Goal: Information Seeking & Learning: Check status

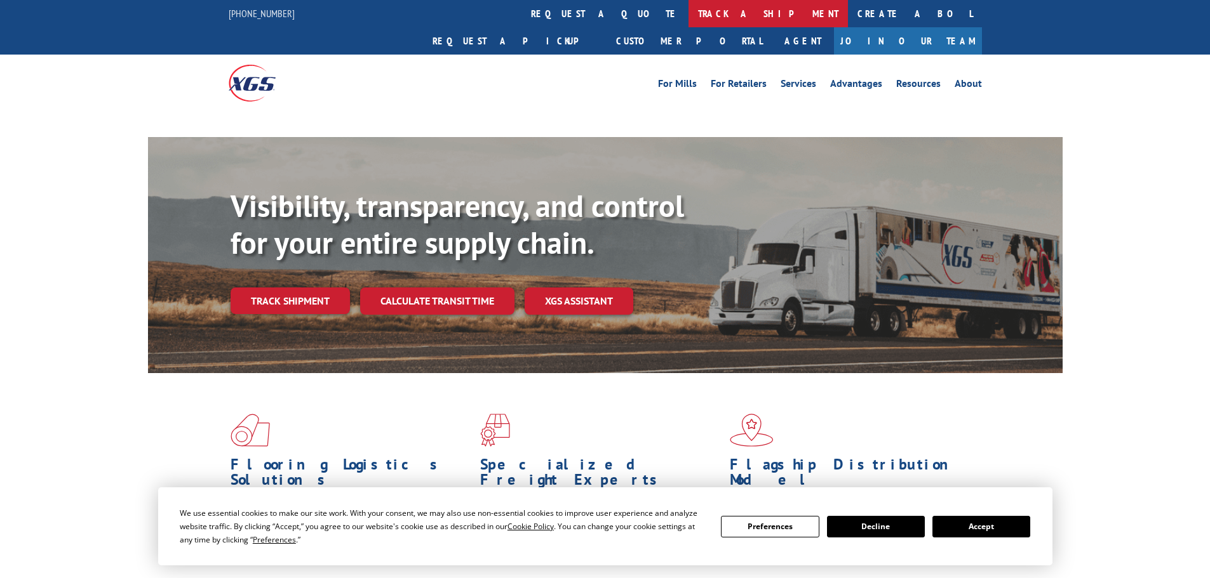
drag, startPoint x: 571, startPoint y: 6, endPoint x: 567, endPoint y: 14, distance: 9.1
click at [688, 6] on link "track a shipment" at bounding box center [767, 13] width 159 height 27
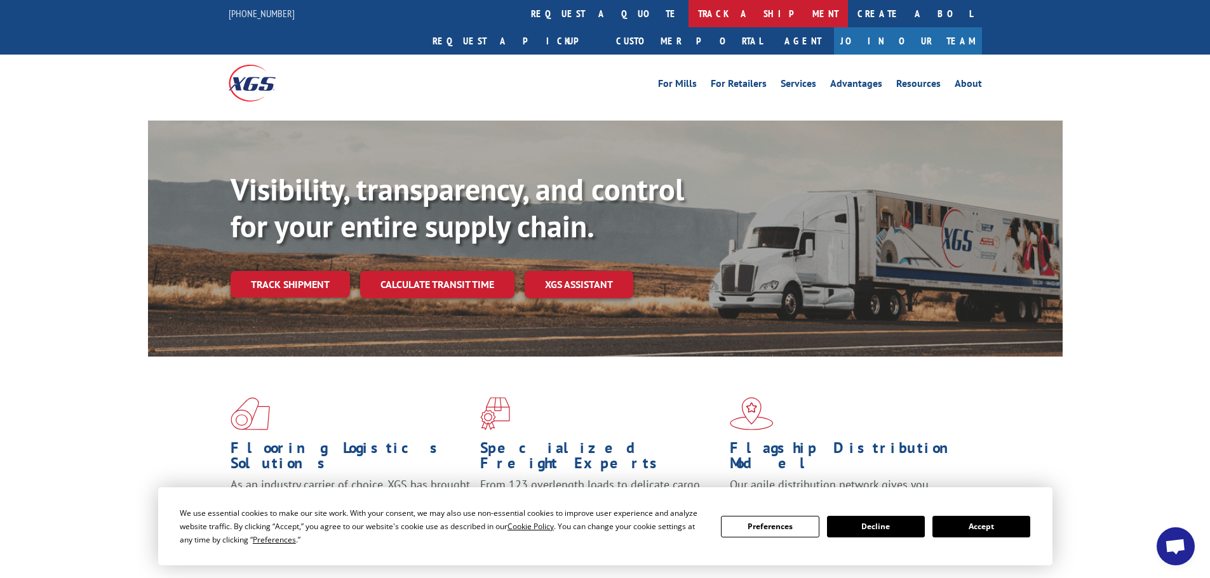
click at [688, 15] on link "track a shipment" at bounding box center [767, 13] width 159 height 27
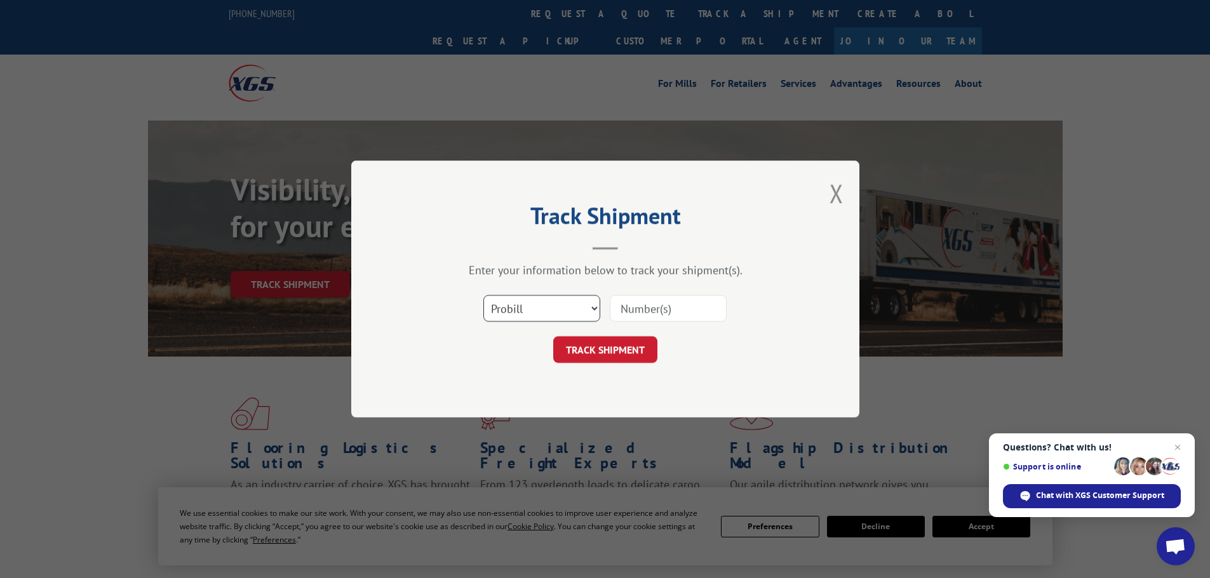
click at [518, 319] on select "Select category... Probill BOL PO" at bounding box center [541, 308] width 117 height 27
select select "bol"
click at [483, 295] on select "Select category... Probill BOL PO" at bounding box center [541, 308] width 117 height 27
click at [655, 298] on input at bounding box center [668, 308] width 117 height 27
paste input "6043046"
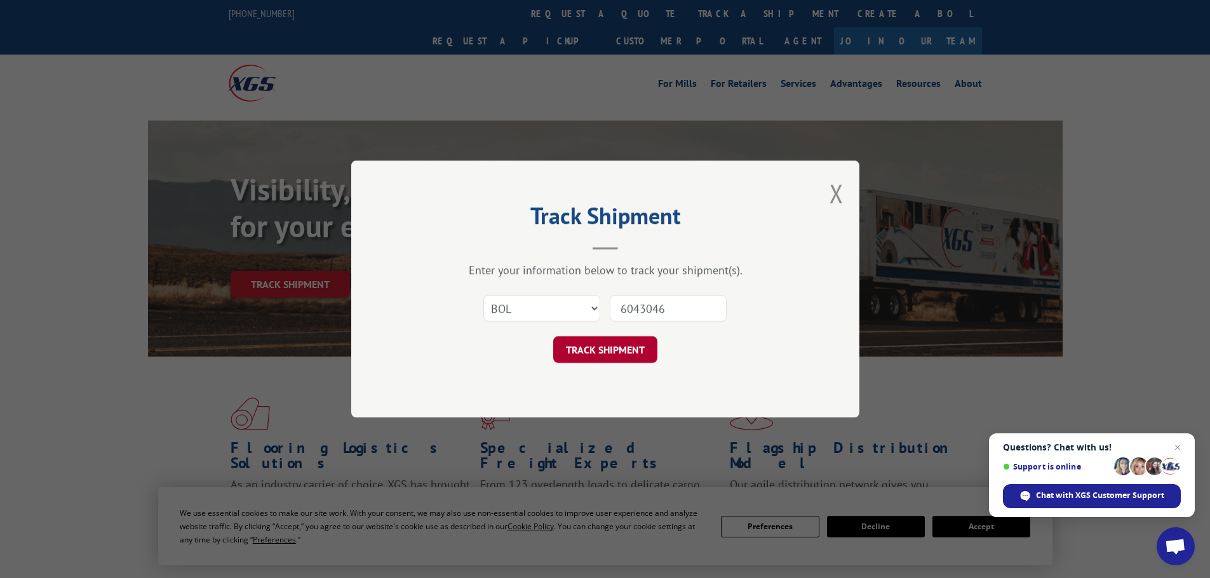
type input "6043046"
click at [615, 354] on button "TRACK SHIPMENT" at bounding box center [605, 350] width 104 height 27
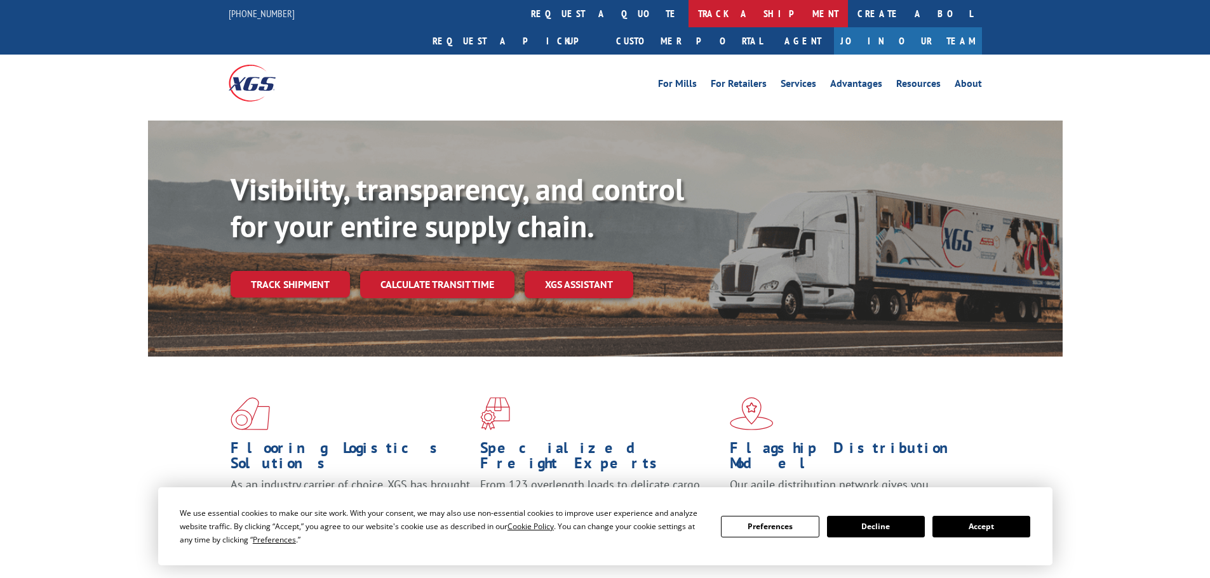
click at [688, 18] on link "track a shipment" at bounding box center [767, 13] width 159 height 27
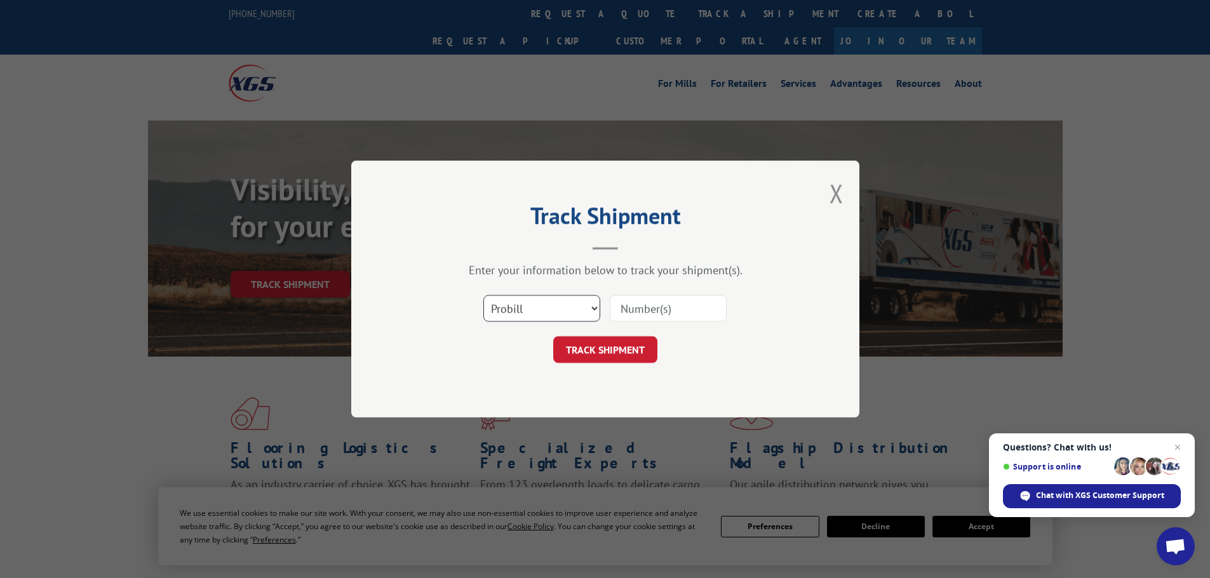
click at [548, 316] on select "Select category... Probill BOL PO" at bounding box center [541, 308] width 117 height 27
select select "bol"
click at [483, 295] on select "Select category... Probill BOL PO" at bounding box center [541, 308] width 117 height 27
click at [651, 312] on input at bounding box center [668, 308] width 117 height 27
paste input "5252147"
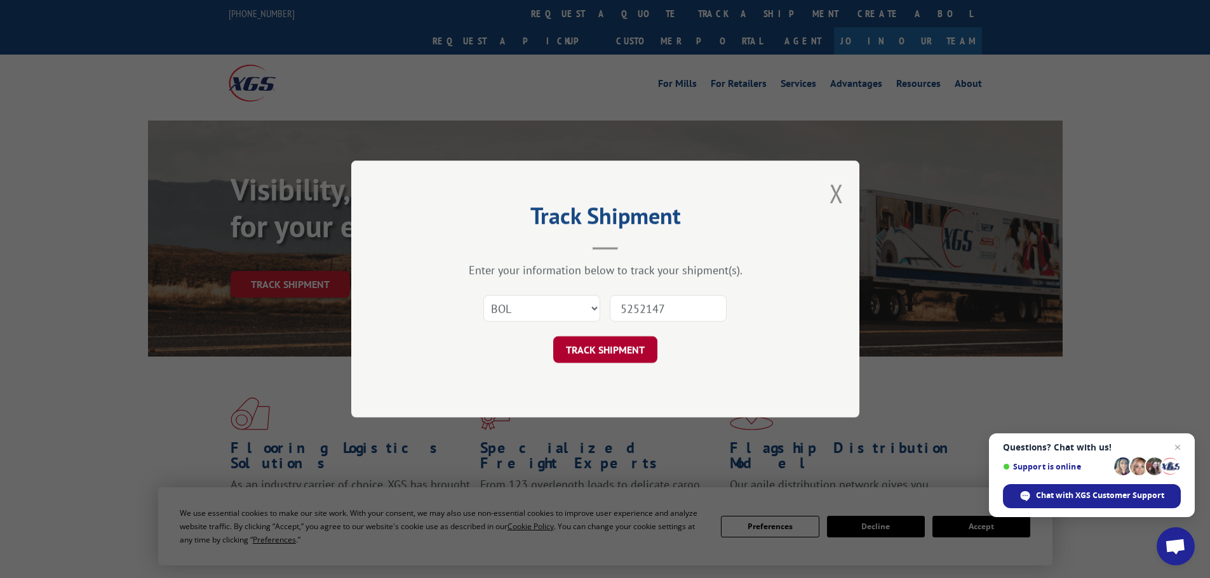
type input "5252147"
click at [631, 347] on button "TRACK SHIPMENT" at bounding box center [605, 350] width 104 height 27
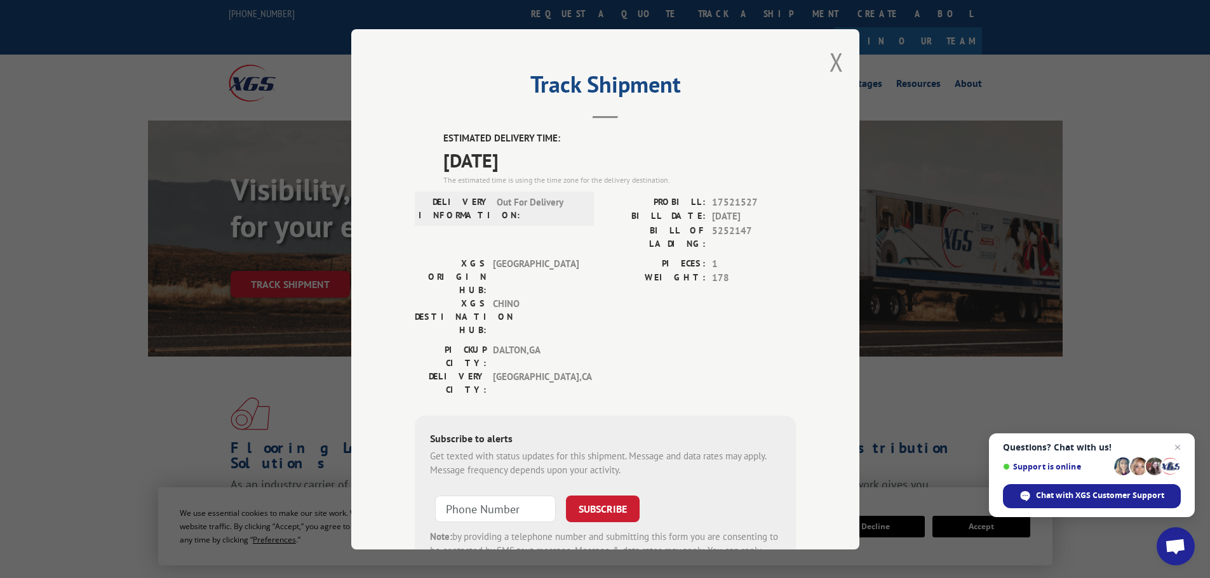
click at [915, 340] on div "Track Shipment ESTIMATED DELIVERY TIME: [DATE] The estimated time is using the …" at bounding box center [605, 289] width 1210 height 578
